Goal: Task Accomplishment & Management: Complete application form

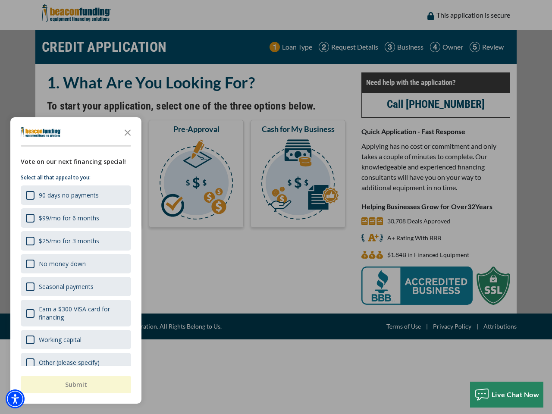
click at [276, 207] on div "button" at bounding box center [276, 207] width 552 height 414
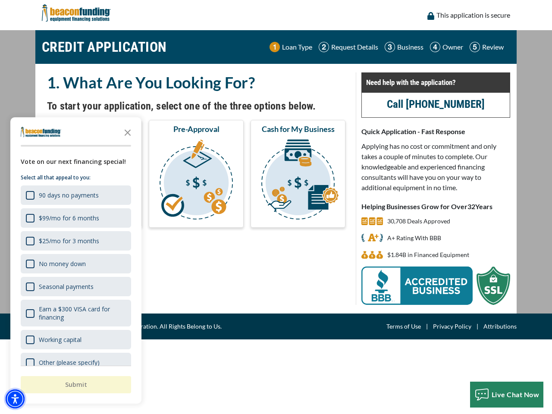
click at [15, 399] on img "Accessibility Menu" at bounding box center [15, 399] width 19 height 19
click at [276, 207] on body "Skip to main content Enable accessibility for low vision Open the accessibility…" at bounding box center [276, 207] width 552 height 414
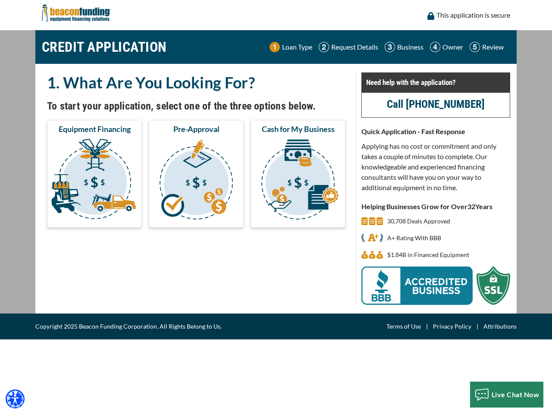
click at [128, 132] on body "Skip to main content Enable accessibility for low vision Open the accessibility…" at bounding box center [276, 207] width 552 height 414
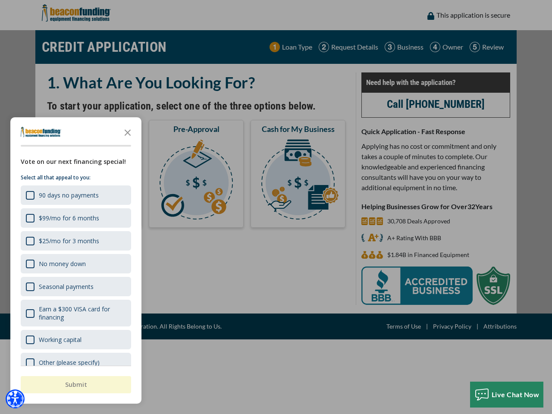
click at [75, 195] on body "Skip to main content Enable accessibility for low vision Open the accessibility…" at bounding box center [276, 207] width 552 height 414
click at [75, 218] on body "Skip to main content Enable accessibility for low vision Open the accessibility…" at bounding box center [276, 207] width 552 height 414
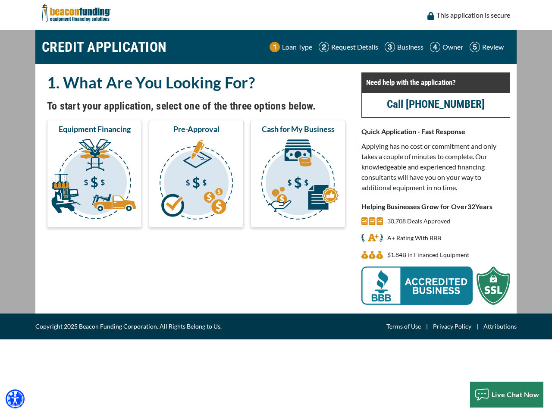
click at [75, 241] on body "Skip to main content Enable accessibility for low vision Open the accessibility…" at bounding box center [276, 207] width 552 height 414
click at [75, 264] on body "Skip to main content Enable accessibility for low vision Open the accessibility…" at bounding box center [276, 207] width 552 height 414
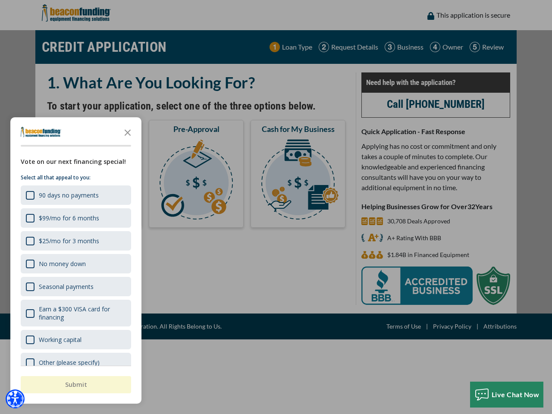
click at [75, 287] on body "Skip to main content Enable accessibility for low vision Open the accessibility…" at bounding box center [276, 207] width 552 height 414
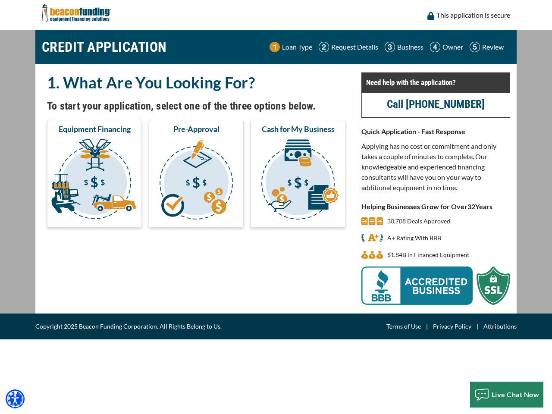
click at [75, 313] on body "Skip to main content Enable accessibility for low vision Open the accessibility…" at bounding box center [276, 207] width 552 height 414
